Goal: Task Accomplishment & Management: Manage account settings

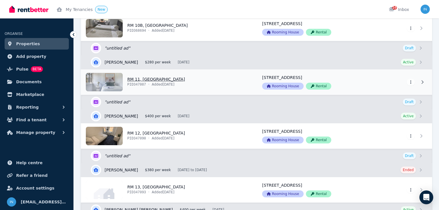
scroll to position [623, 0]
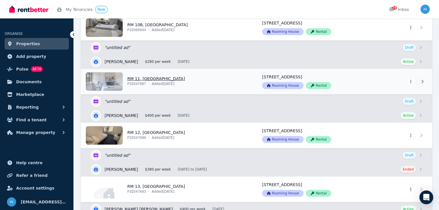
click at [147, 80] on link "View property details" at bounding box center [168, 81] width 174 height 25
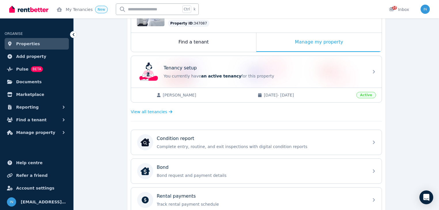
scroll to position [92, 0]
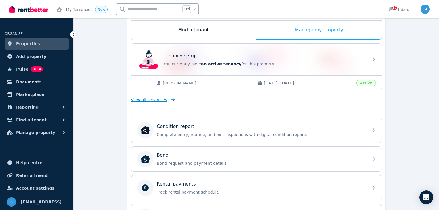
click at [159, 99] on span "View all tenancies" at bounding box center [149, 100] width 36 height 6
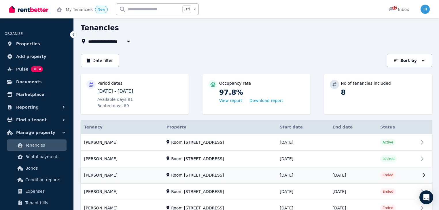
scroll to position [46, 0]
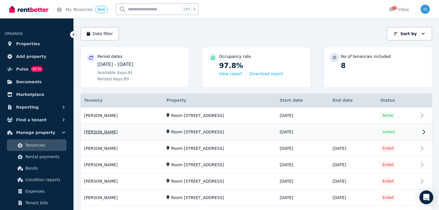
click at [106, 132] on link "View property details" at bounding box center [257, 132] width 352 height 16
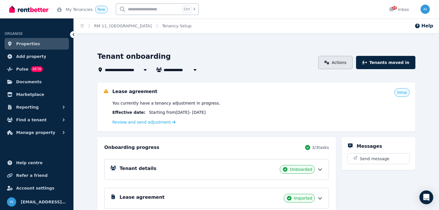
click at [347, 65] on link "Actions" at bounding box center [336, 62] width 34 height 13
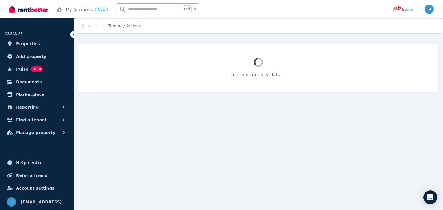
select select "**********"
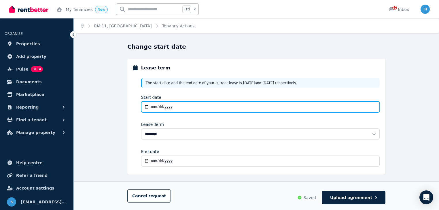
click at [151, 108] on input "**********" at bounding box center [260, 107] width 239 height 11
click at [159, 107] on input "**********" at bounding box center [260, 107] width 239 height 11
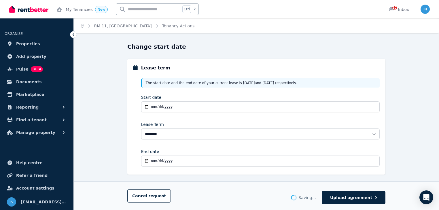
click at [114, 114] on div "**********" at bounding box center [257, 128] width 366 height 171
click at [349, 198] on span "Upload agreement" at bounding box center [351, 198] width 42 height 6
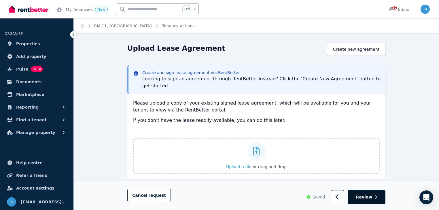
click at [368, 197] on span "Review" at bounding box center [364, 198] width 16 height 6
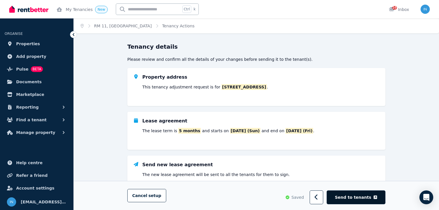
click at [357, 199] on span "Send to tenants" at bounding box center [353, 198] width 36 height 6
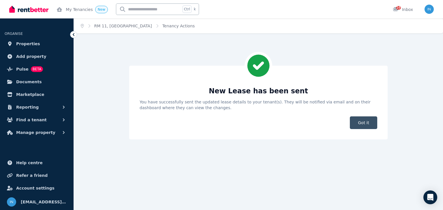
click at [360, 123] on span "Got it" at bounding box center [363, 122] width 27 height 13
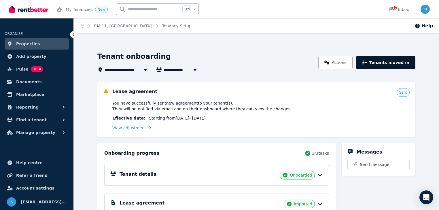
click at [396, 64] on button "Tenants moved in" at bounding box center [385, 62] width 59 height 13
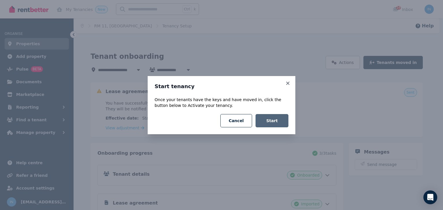
click at [284, 121] on button "Start" at bounding box center [271, 120] width 33 height 13
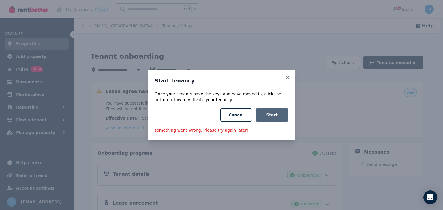
click at [271, 116] on button "Start" at bounding box center [271, 114] width 33 height 13
click at [277, 113] on button "Start" at bounding box center [271, 114] width 33 height 13
click at [289, 77] on icon at bounding box center [288, 77] width 6 height 5
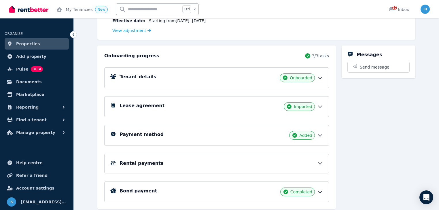
scroll to position [115, 0]
